Goal: Transaction & Acquisition: Purchase product/service

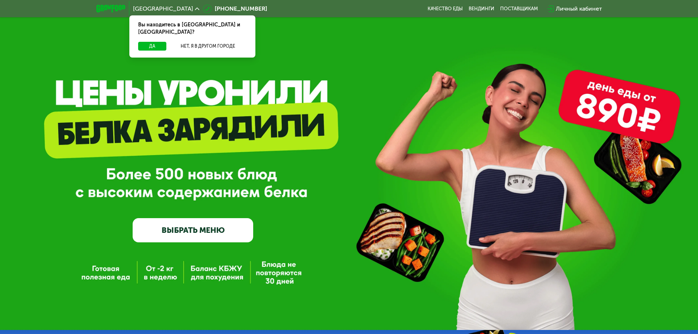
click at [197, 232] on link "ВЫБРАТЬ МЕНЮ" at bounding box center [193, 230] width 121 height 24
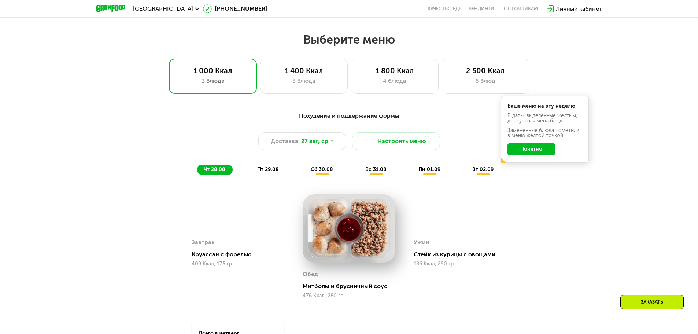
scroll to position [396, 0]
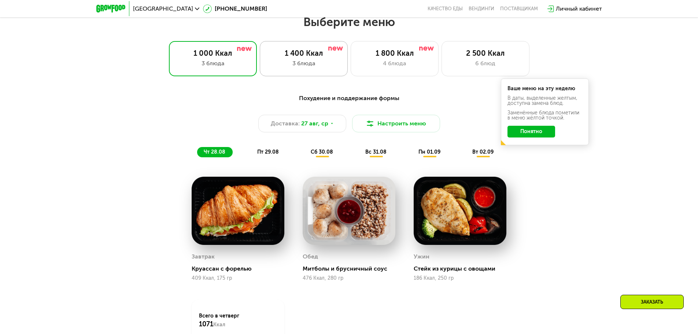
click at [297, 67] on div "3 блюда" at bounding box center [303, 63] width 73 height 9
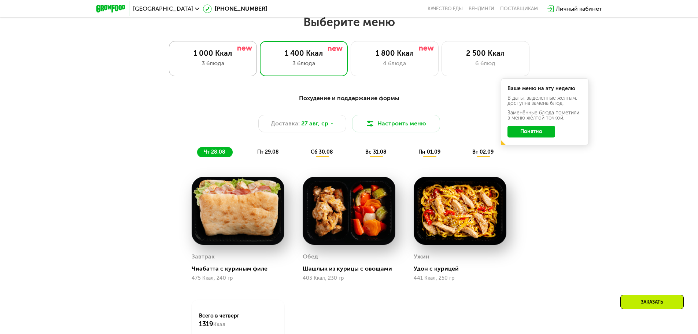
click at [216, 53] on div "1 000 Ккал" at bounding box center [213, 53] width 73 height 9
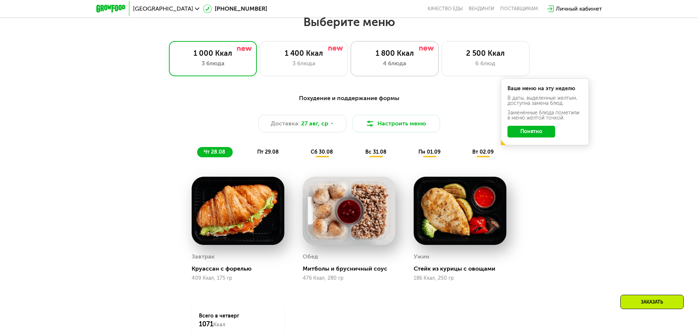
click at [406, 66] on div "4 блюда" at bounding box center [394, 63] width 73 height 9
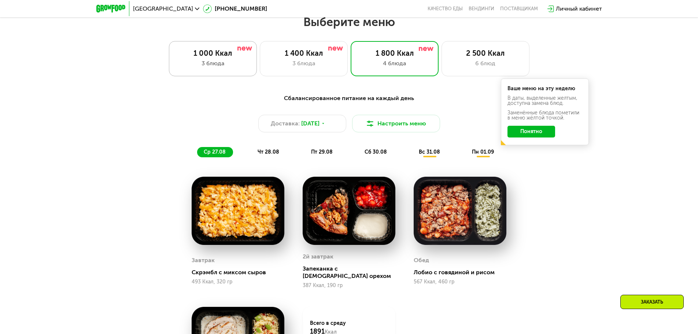
click at [224, 57] on div "1 000 Ккал" at bounding box center [213, 53] width 73 height 9
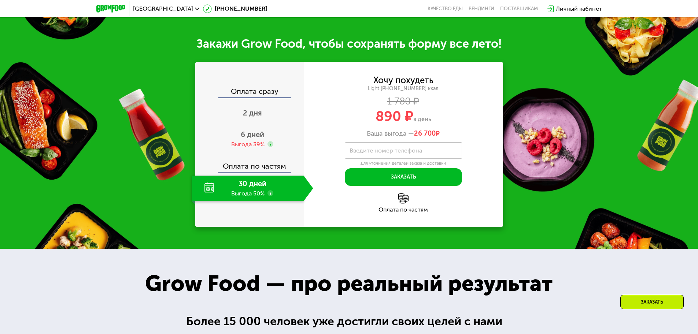
scroll to position [798, 0]
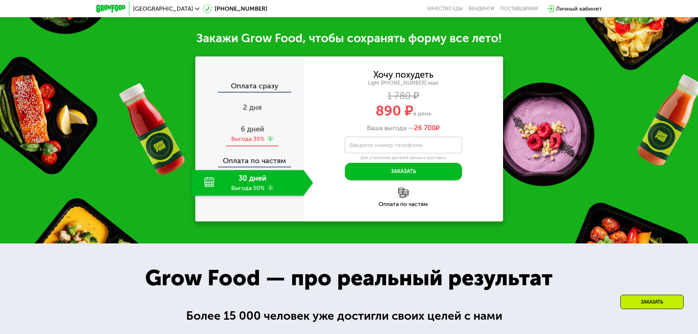
click at [252, 133] on span "6 дней" at bounding box center [252, 129] width 23 height 9
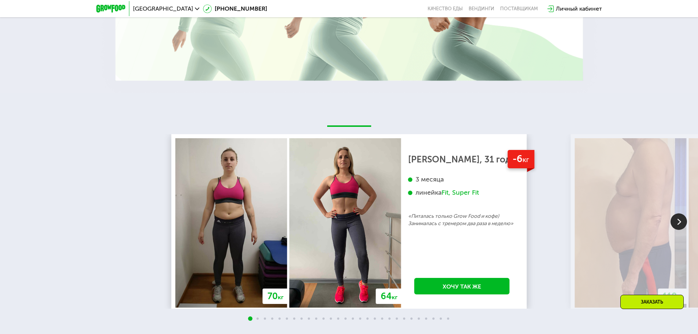
scroll to position [1348, 0]
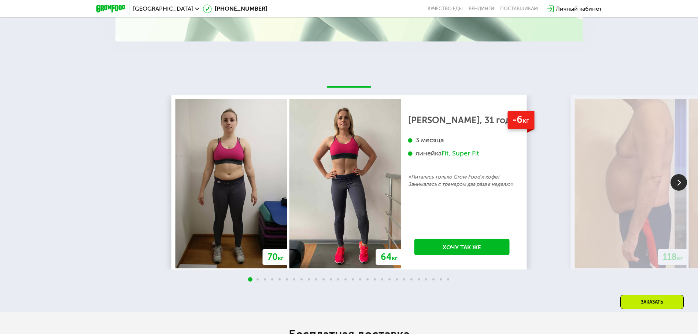
click at [678, 186] on img at bounding box center [678, 182] width 16 height 16
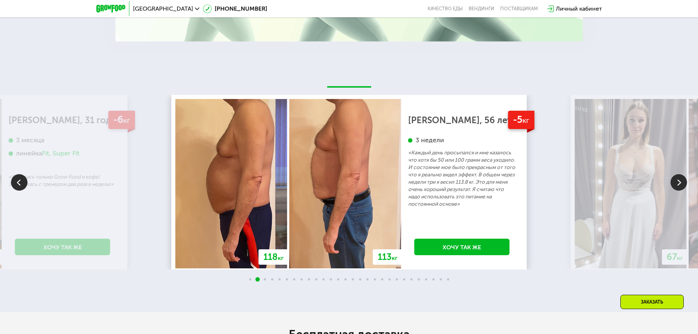
click at [678, 186] on img at bounding box center [678, 182] width 16 height 16
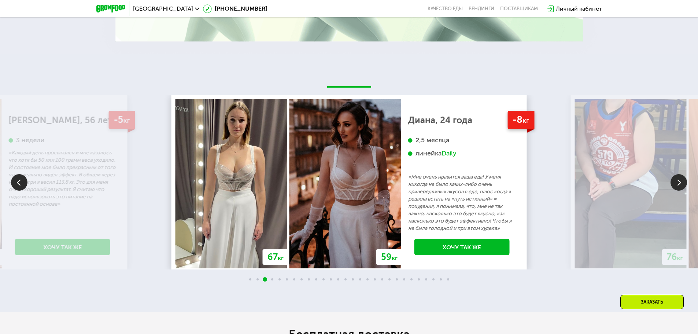
click at [678, 186] on img at bounding box center [678, 182] width 16 height 16
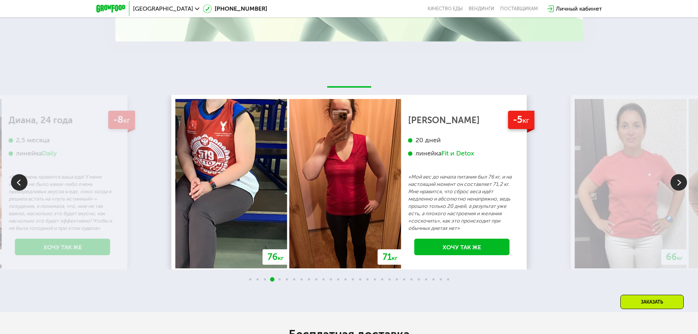
click at [678, 186] on img at bounding box center [678, 182] width 16 height 16
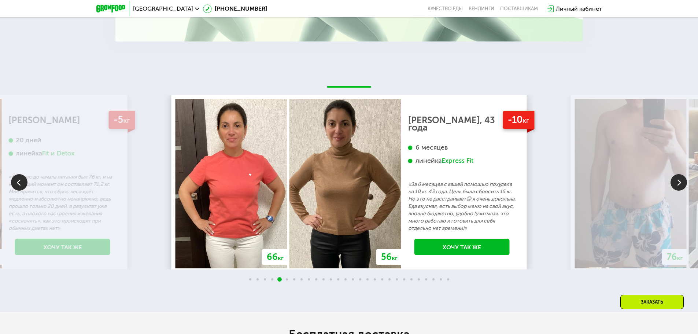
click at [678, 185] on img at bounding box center [678, 182] width 16 height 16
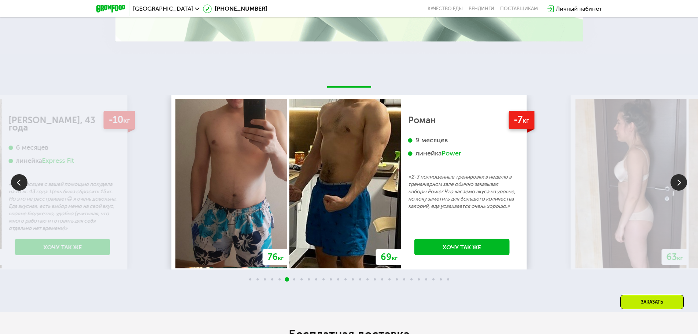
click at [679, 183] on img at bounding box center [678, 182] width 16 height 16
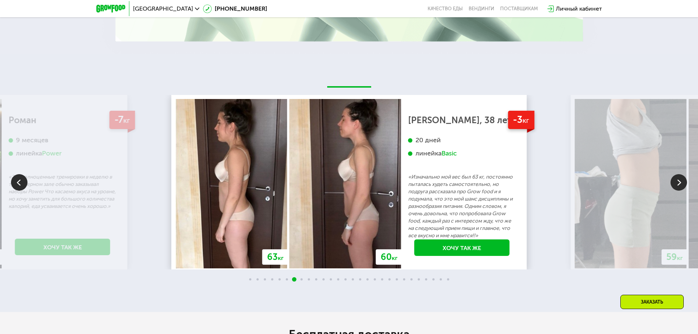
click at [679, 183] on img at bounding box center [678, 182] width 16 height 16
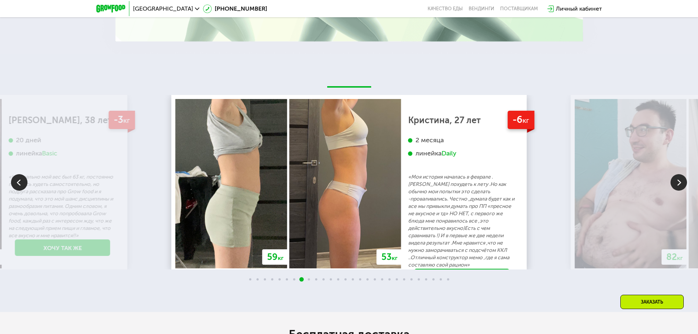
click at [679, 183] on img at bounding box center [678, 182] width 16 height 16
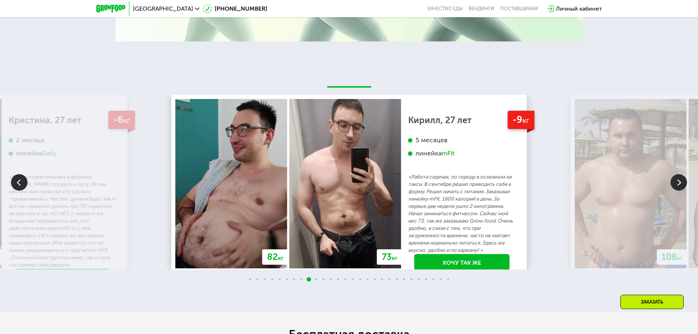
click at [679, 183] on img at bounding box center [678, 182] width 16 height 16
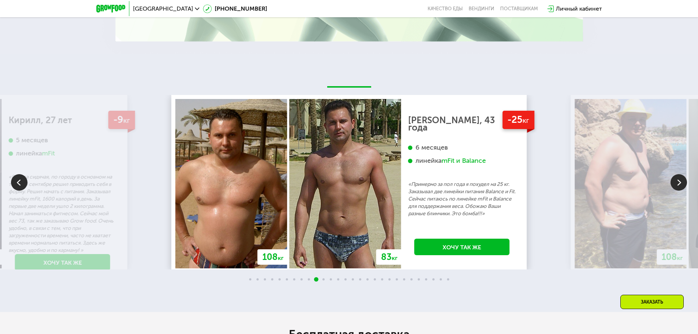
click at [679, 183] on img at bounding box center [678, 182] width 16 height 16
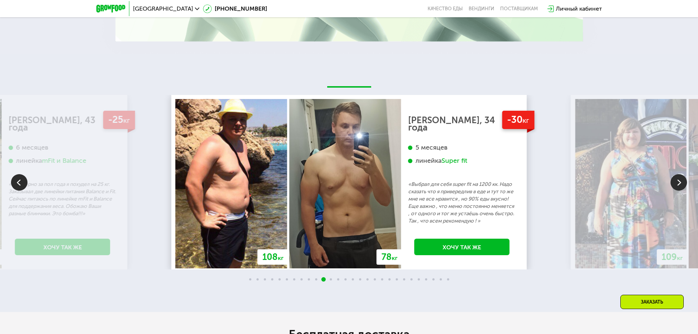
click at [679, 183] on img at bounding box center [678, 182] width 16 height 16
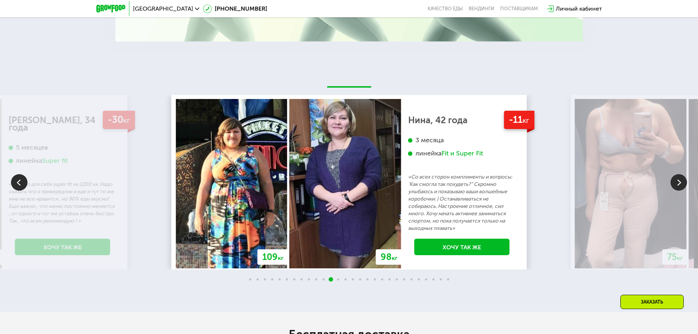
click at [679, 183] on img at bounding box center [678, 182] width 16 height 16
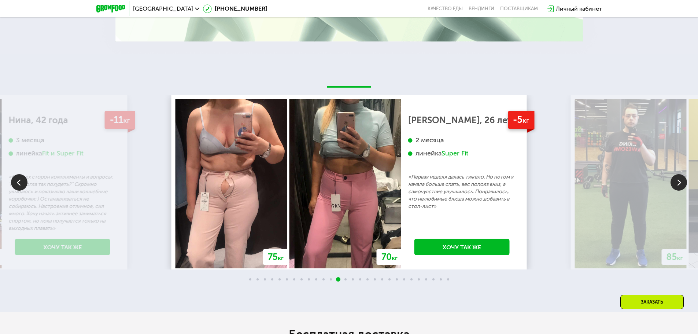
click at [679, 183] on img at bounding box center [678, 182] width 16 height 16
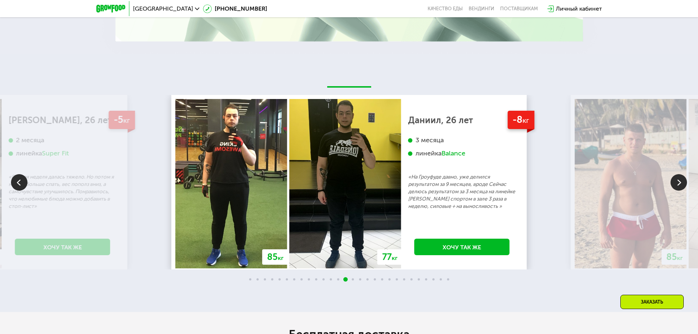
click at [679, 183] on img at bounding box center [678, 182] width 16 height 16
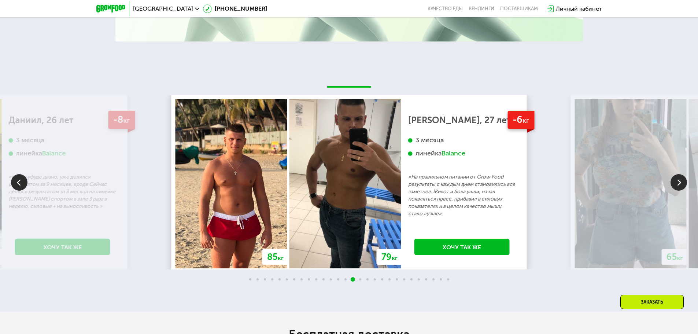
click at [679, 183] on img at bounding box center [678, 182] width 16 height 16
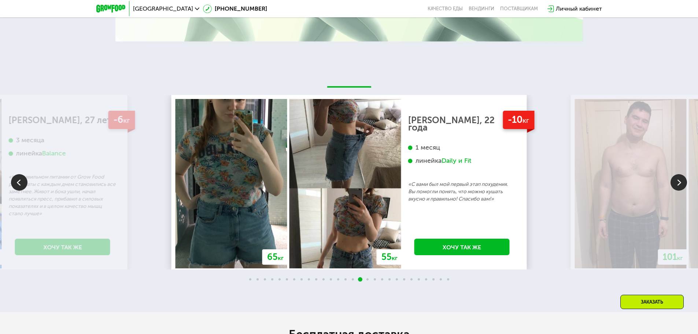
click at [679, 183] on img at bounding box center [678, 182] width 16 height 16
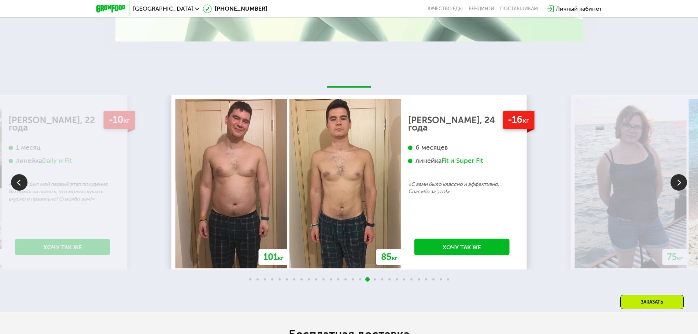
click at [679, 183] on img at bounding box center [678, 182] width 16 height 16
